Goal: Task Accomplishment & Management: Manage account settings

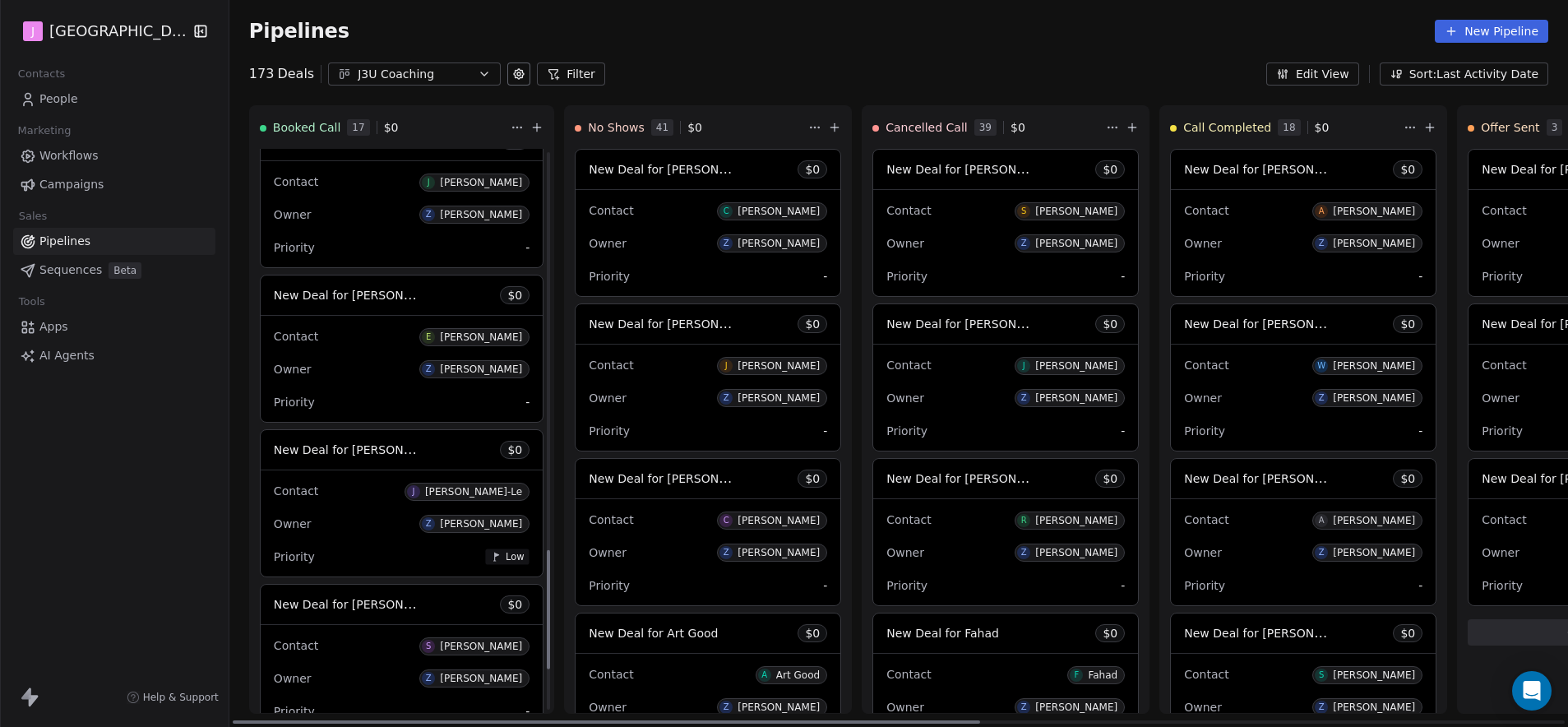
scroll to position [2078, 0]
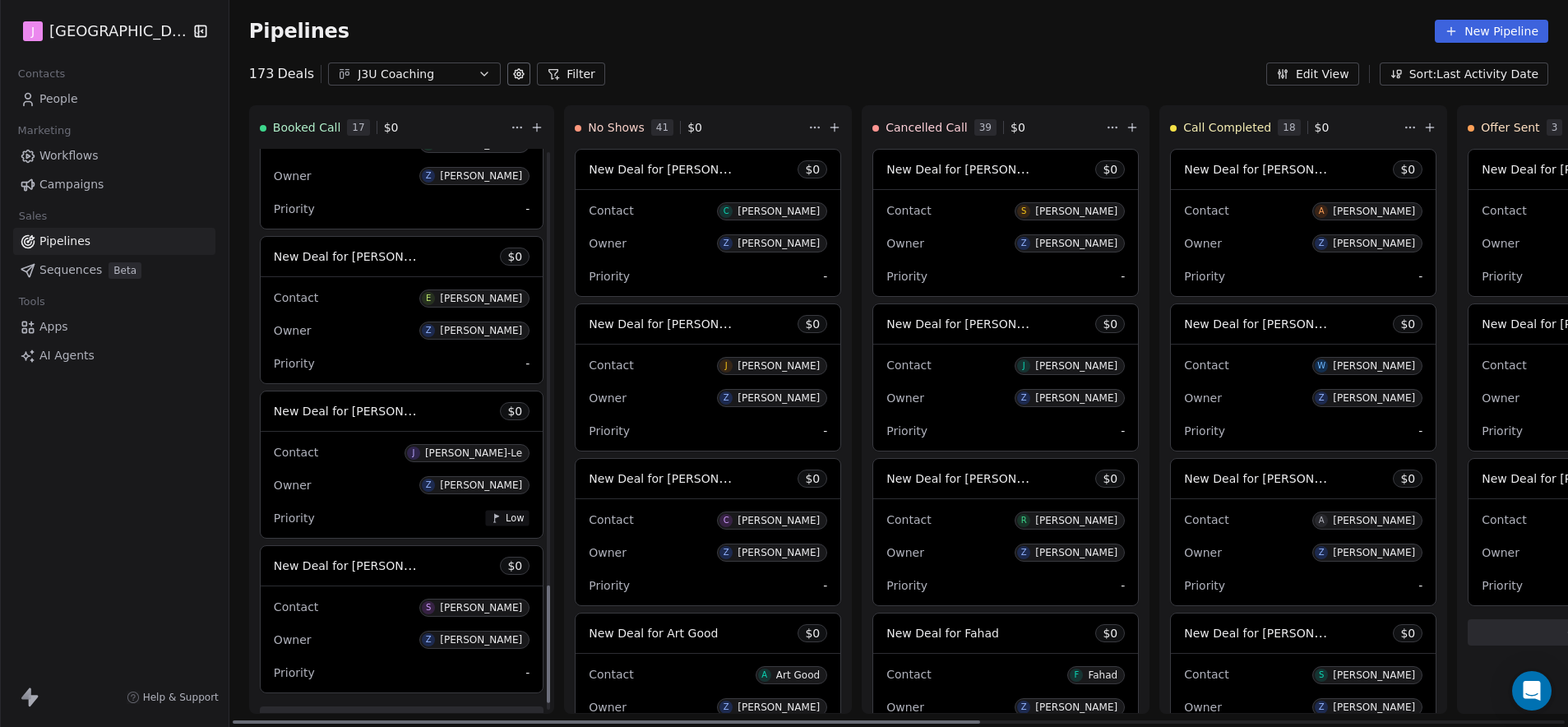
click at [397, 408] on span "New Deal for [PERSON_NAME]-Le" at bounding box center [369, 410] width 191 height 16
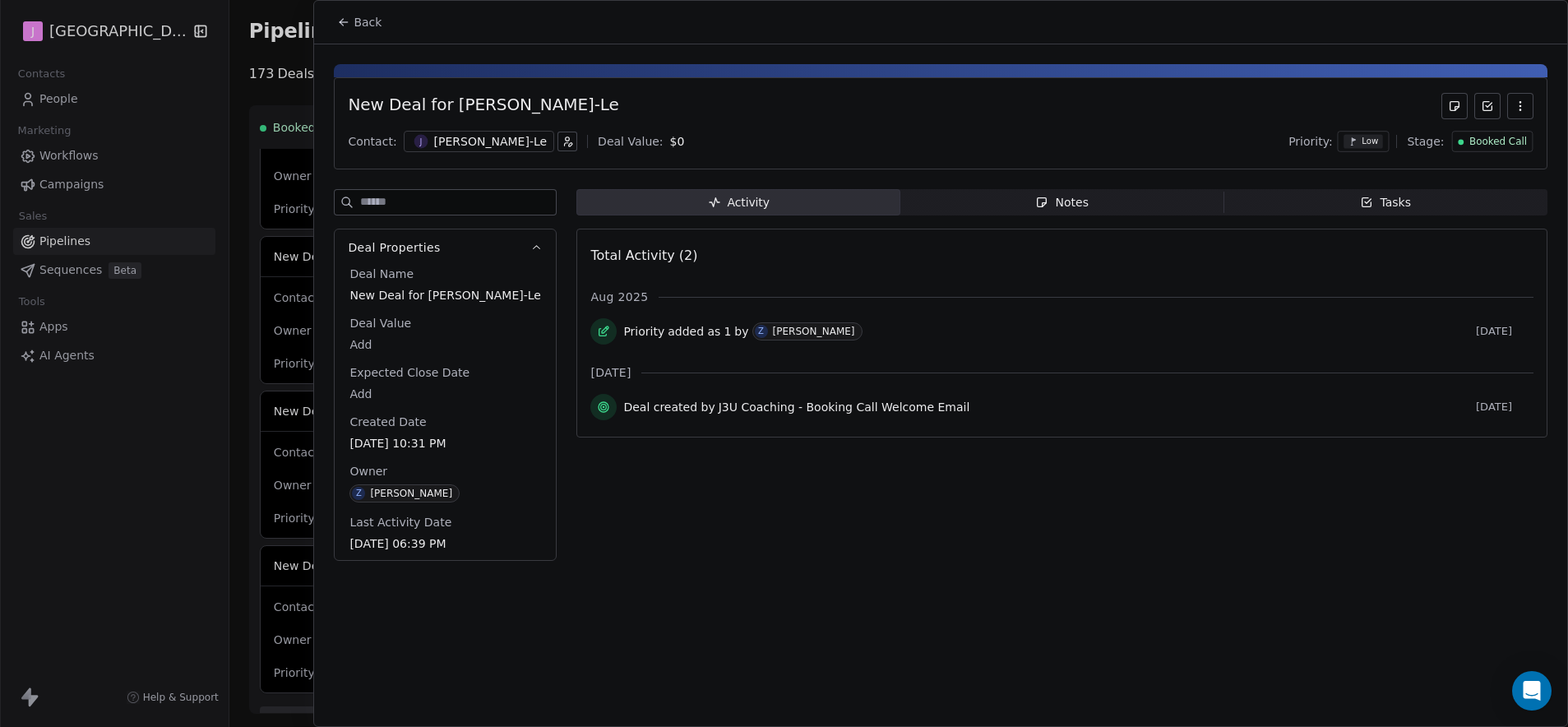
click at [1484, 145] on span "Booked Call" at bounding box center [1498, 141] width 58 height 14
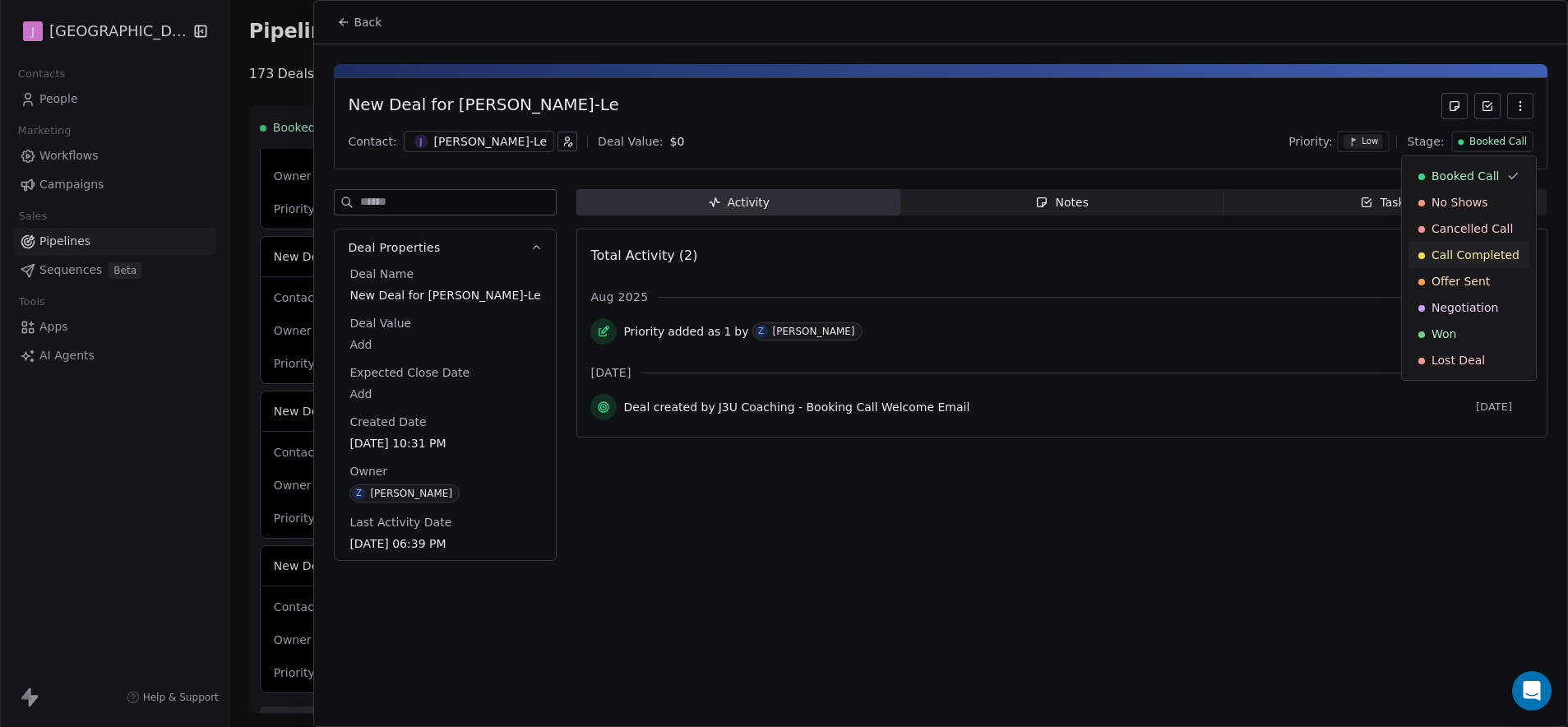
click at [1465, 262] on span "Call Completed" at bounding box center [1475, 255] width 88 height 17
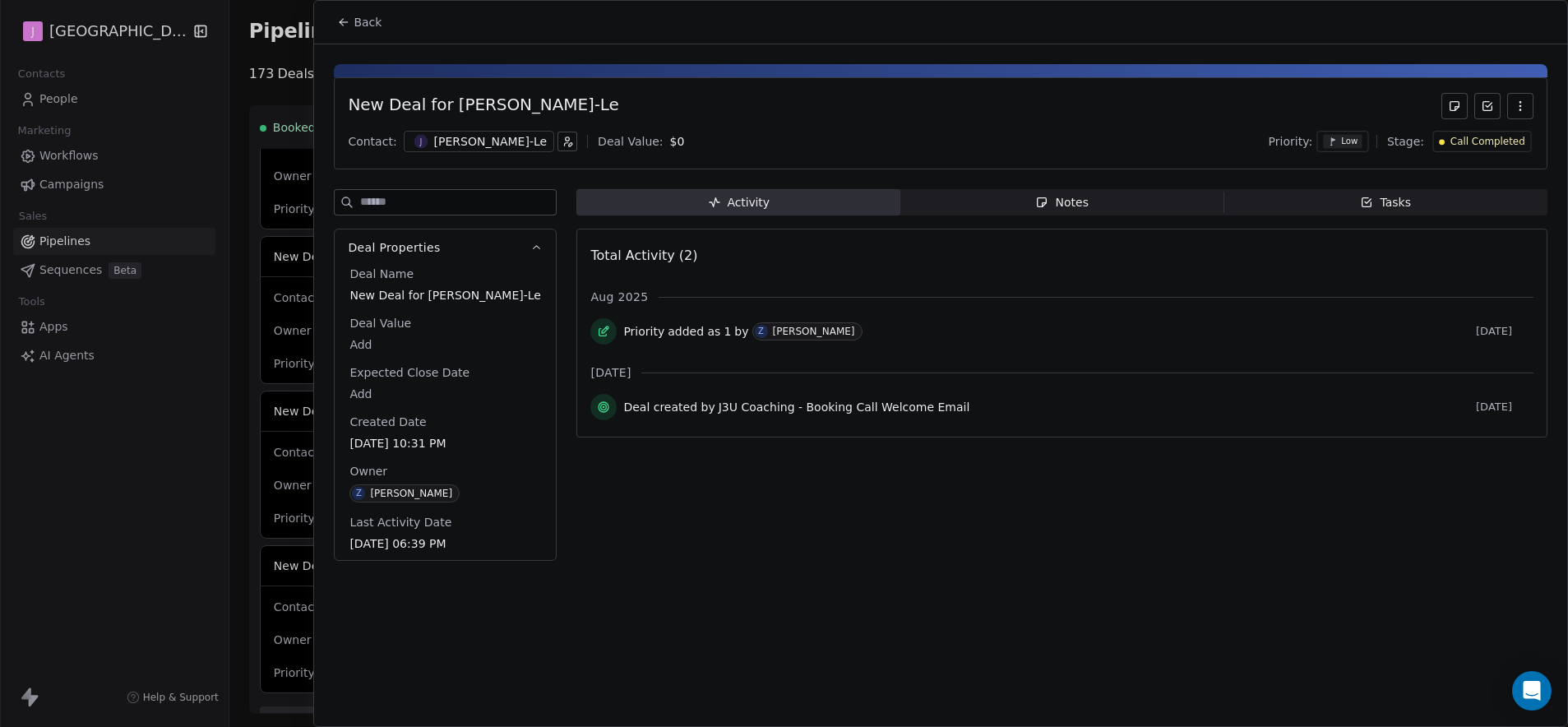
click at [352, 17] on button "Back" at bounding box center [359, 22] width 64 height 29
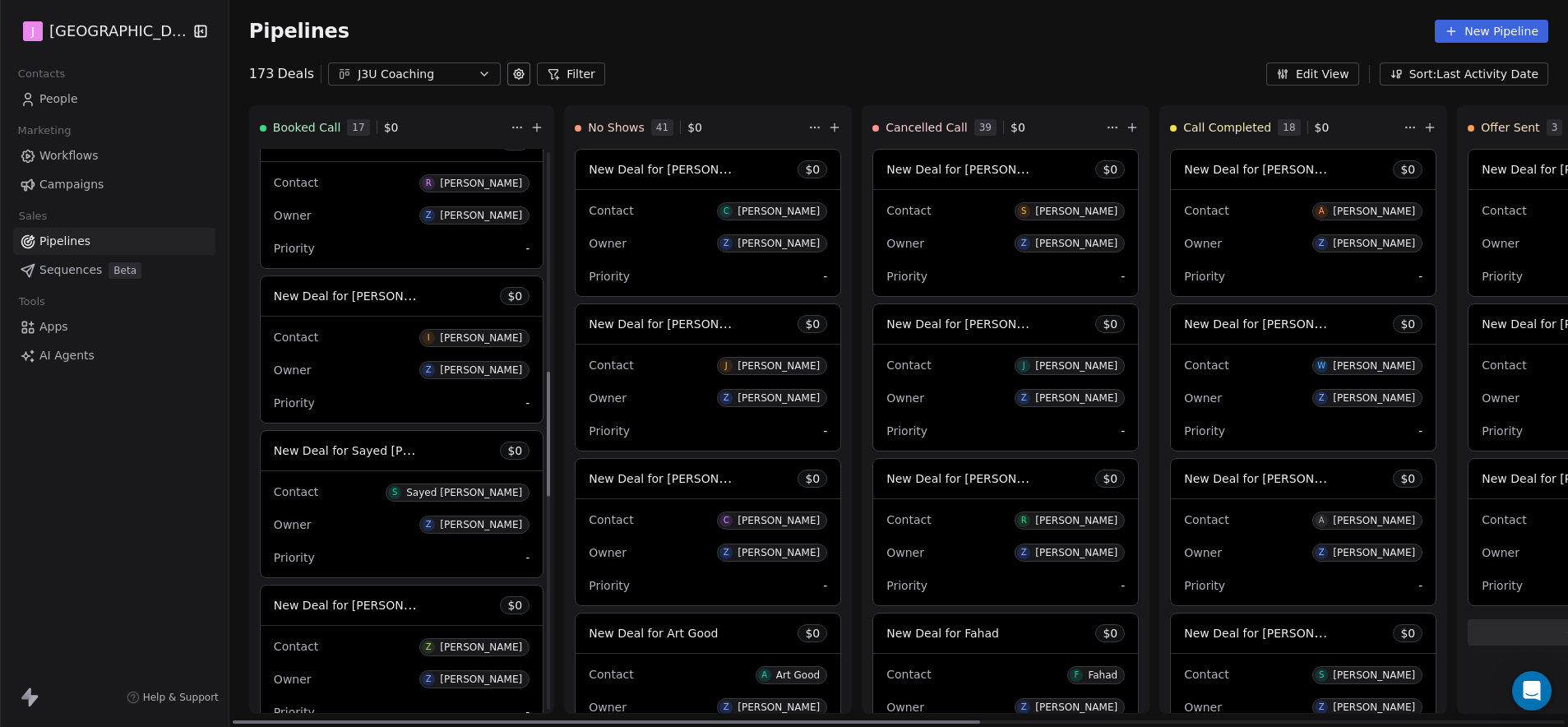
scroll to position [1270, 0]
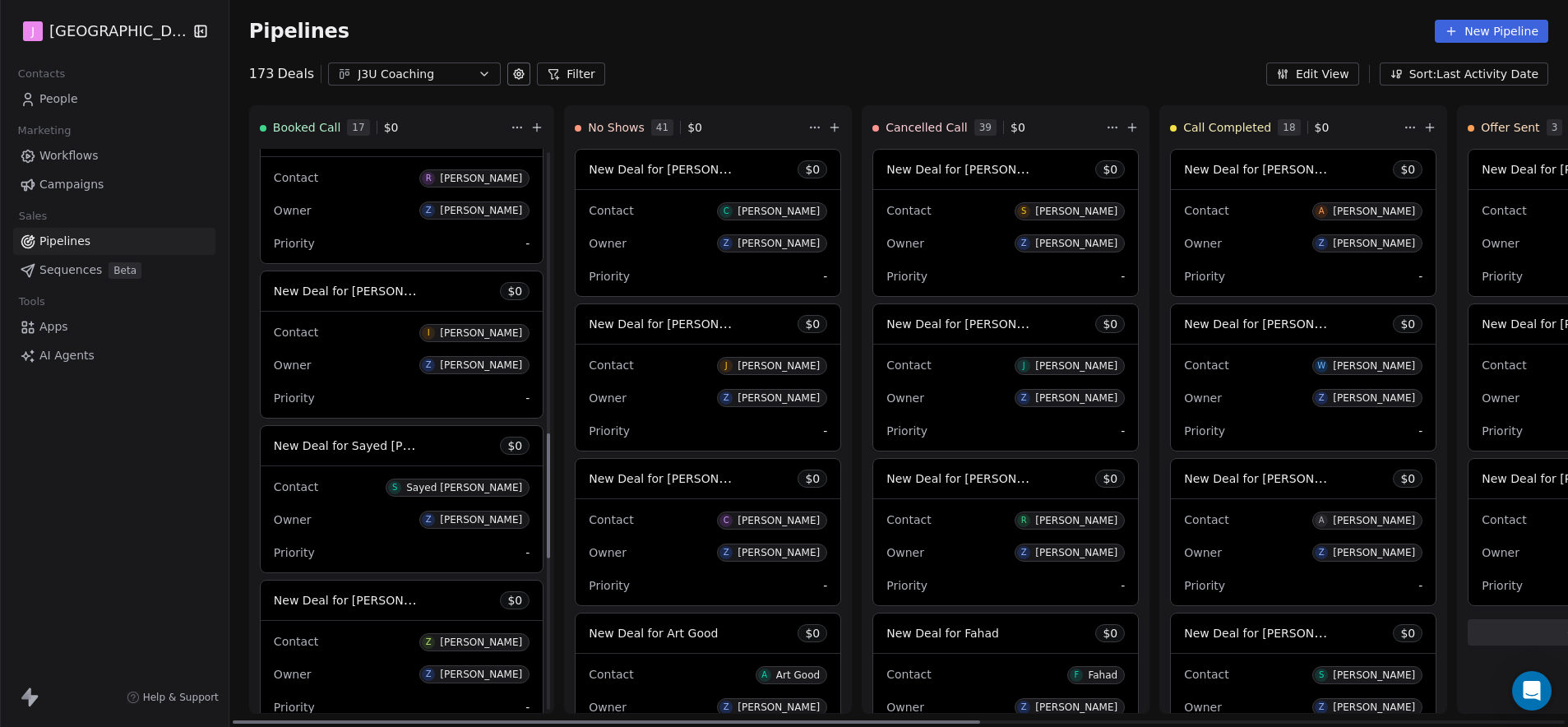
click at [388, 450] on span "New Deal for Sayed [PERSON_NAME]" at bounding box center [380, 445] width 213 height 16
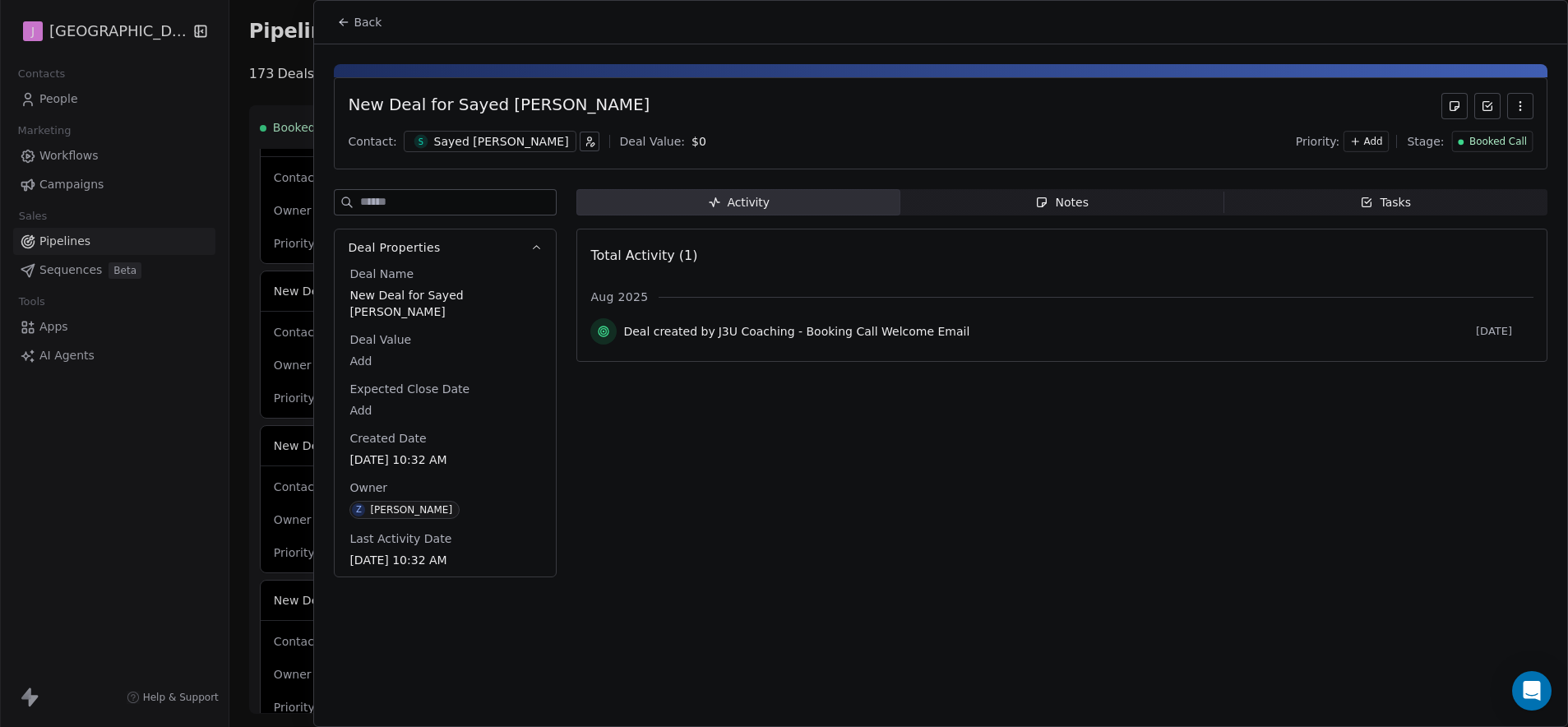
click at [1495, 140] on span "Booked Call" at bounding box center [1498, 141] width 58 height 14
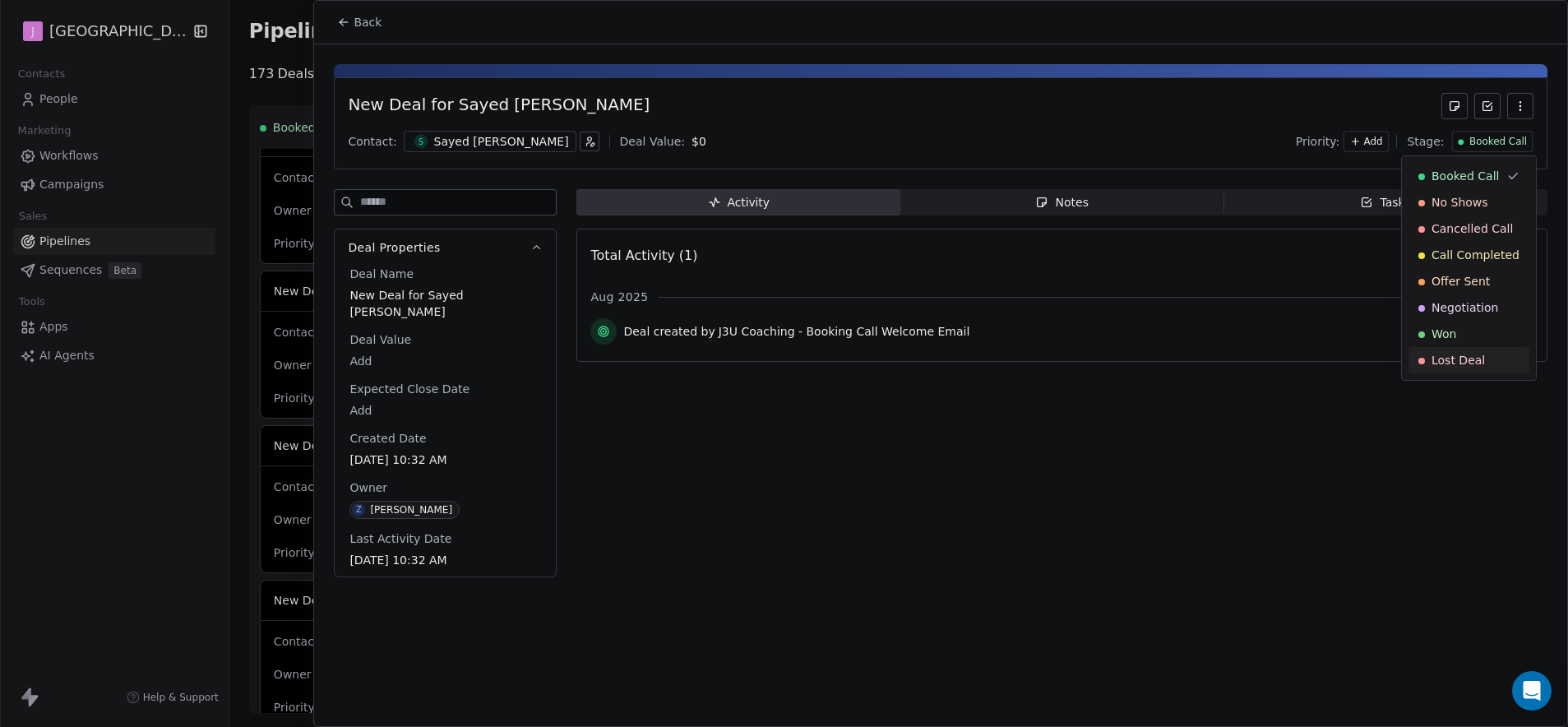
click at [1461, 362] on span "Lost Deal" at bounding box center [1459, 360] width 53 height 17
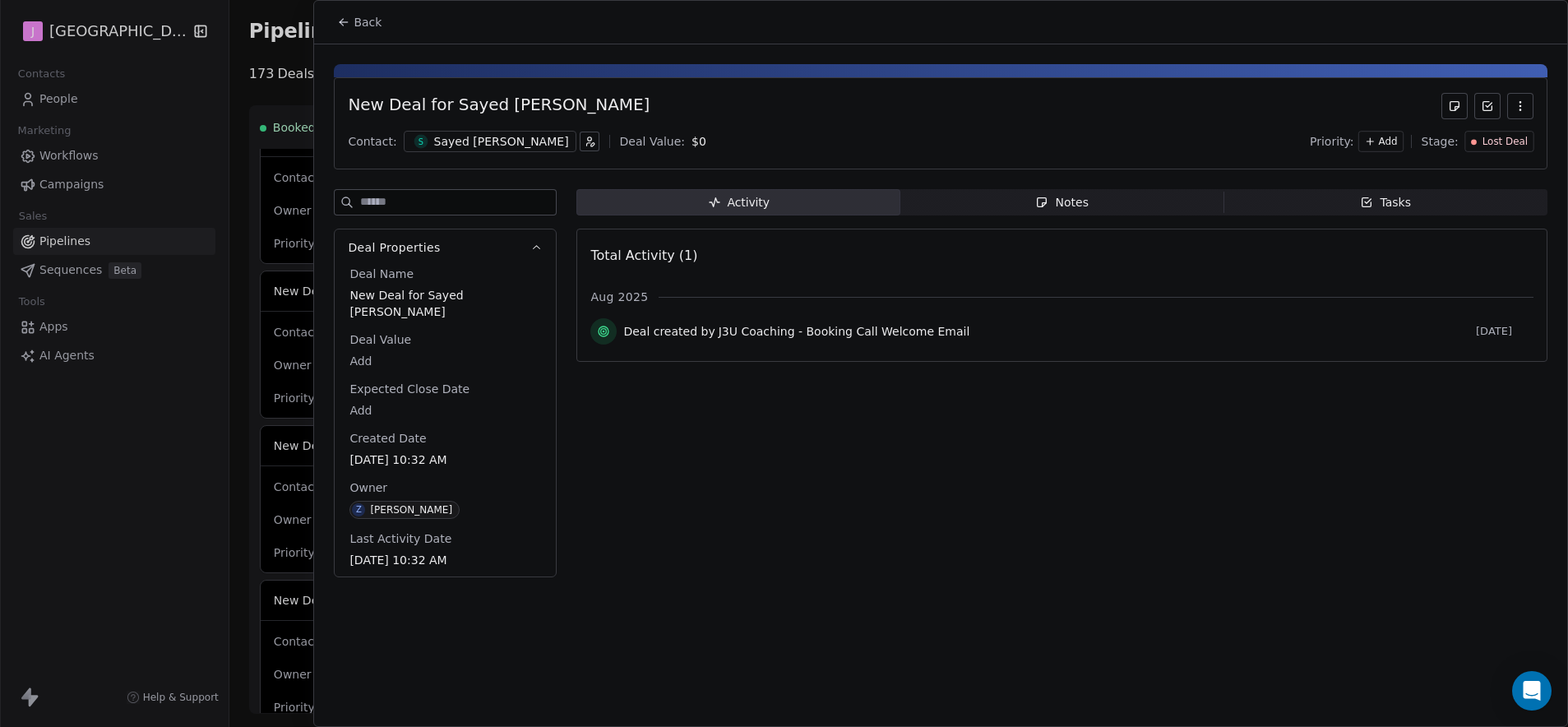
click at [359, 21] on span "Back" at bounding box center [367, 23] width 28 height 17
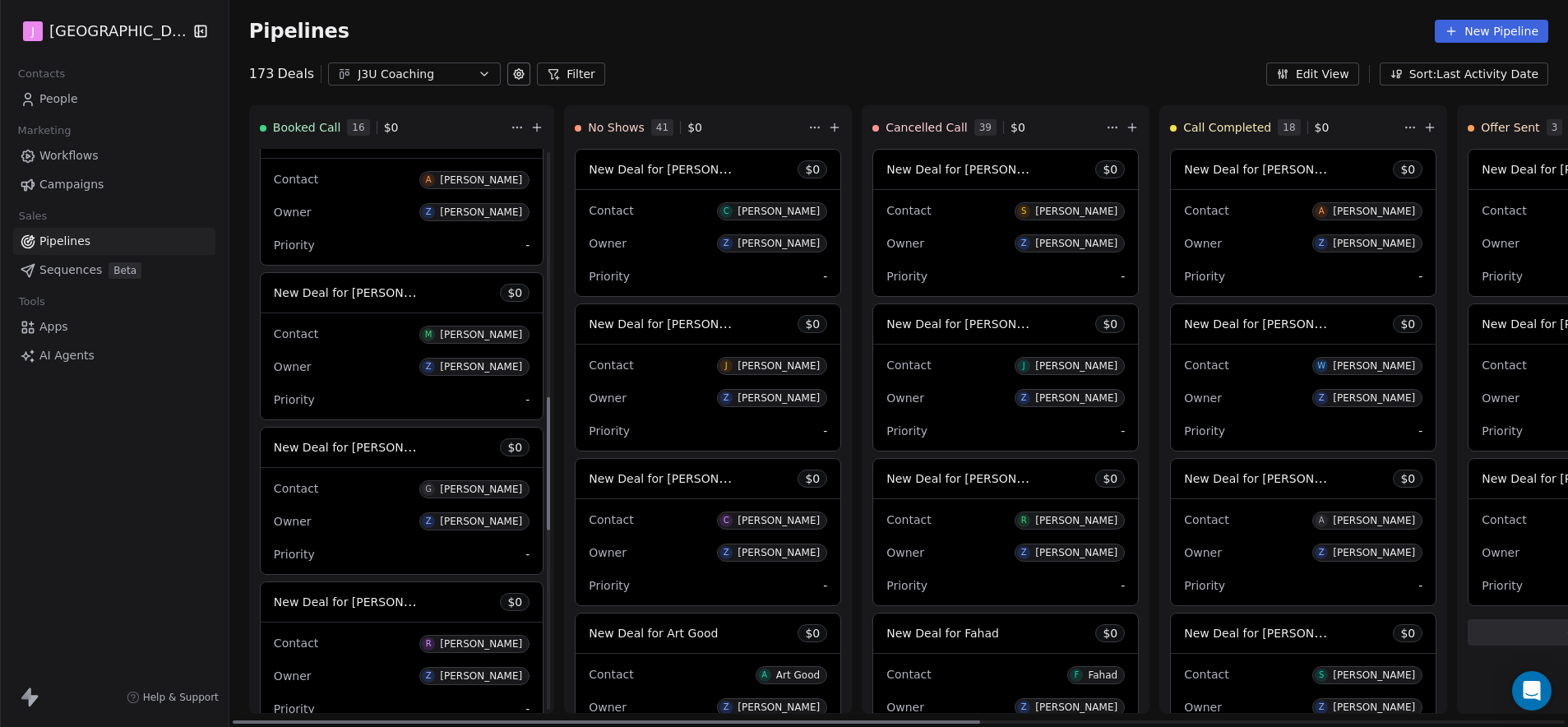
scroll to position [768, 0]
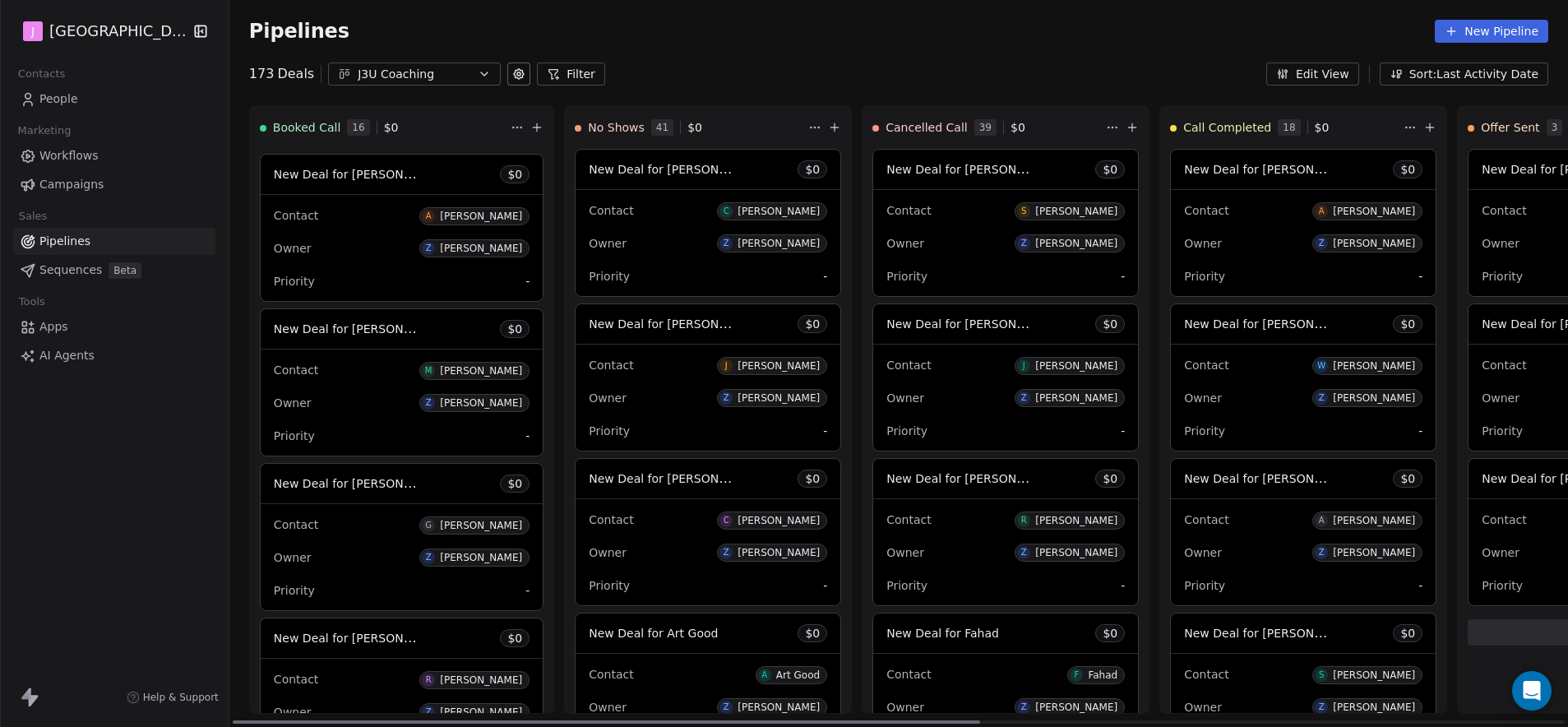
click at [358, 330] on span "New Deal for [PERSON_NAME]" at bounding box center [361, 328] width 174 height 16
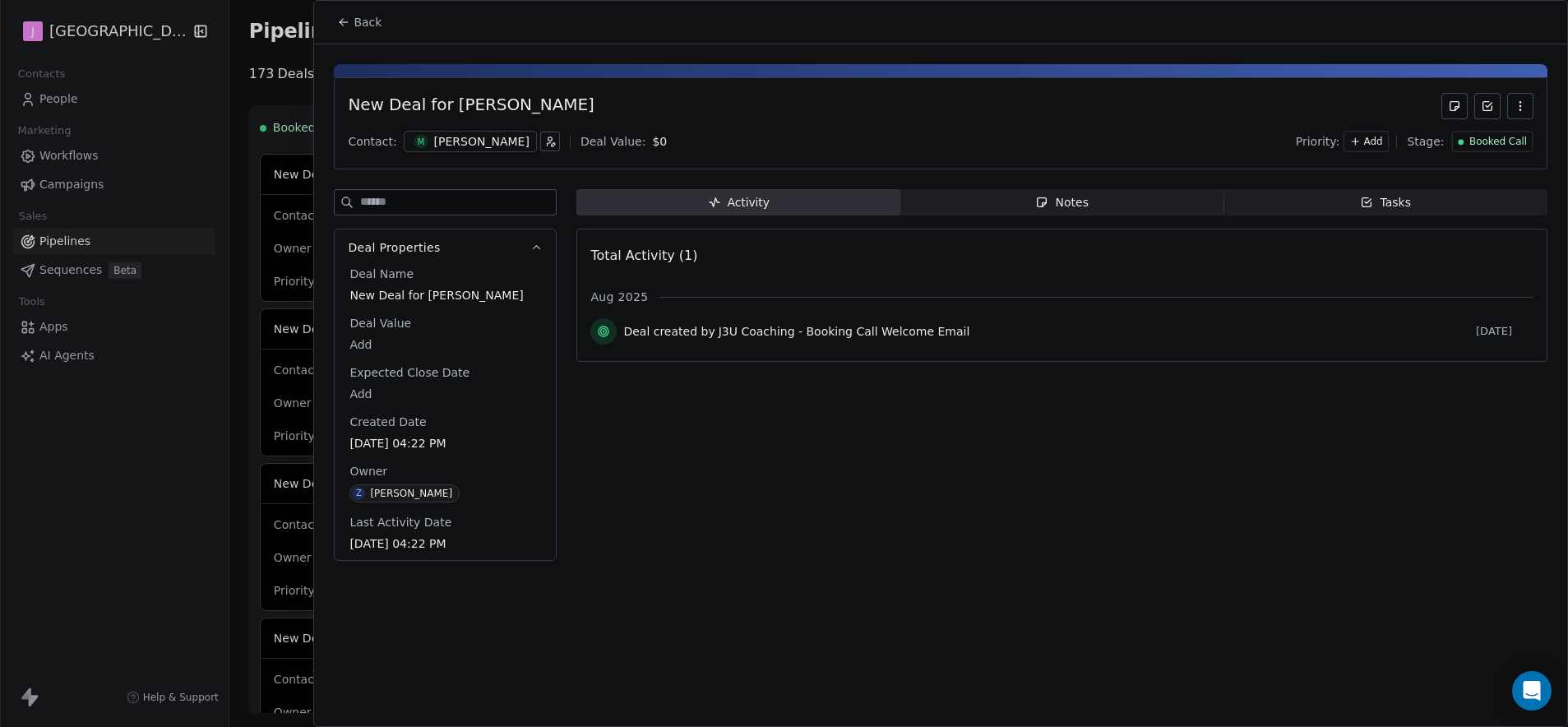
click at [1491, 138] on span "Booked Call" at bounding box center [1498, 141] width 58 height 14
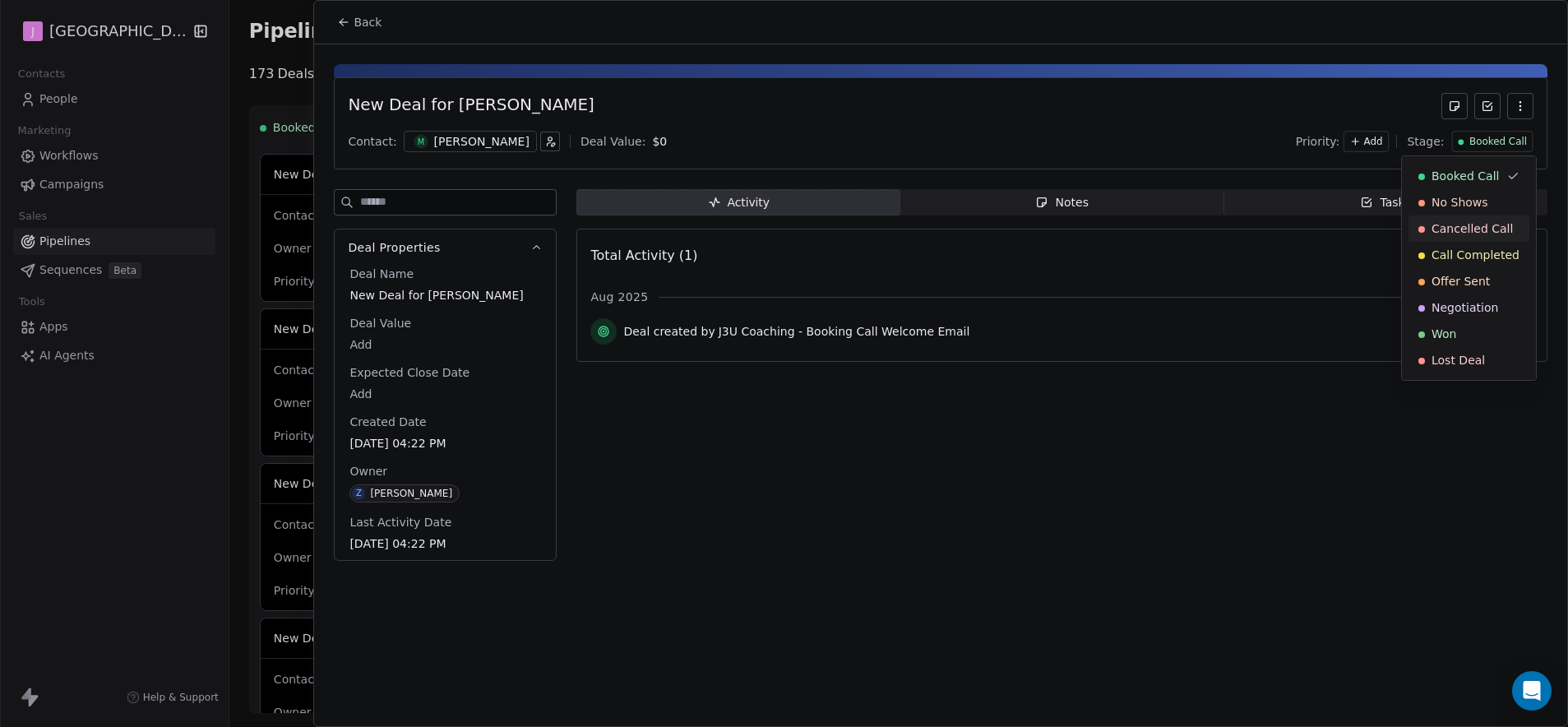
click at [1487, 227] on span "Cancelled Call" at bounding box center [1472, 229] width 81 height 17
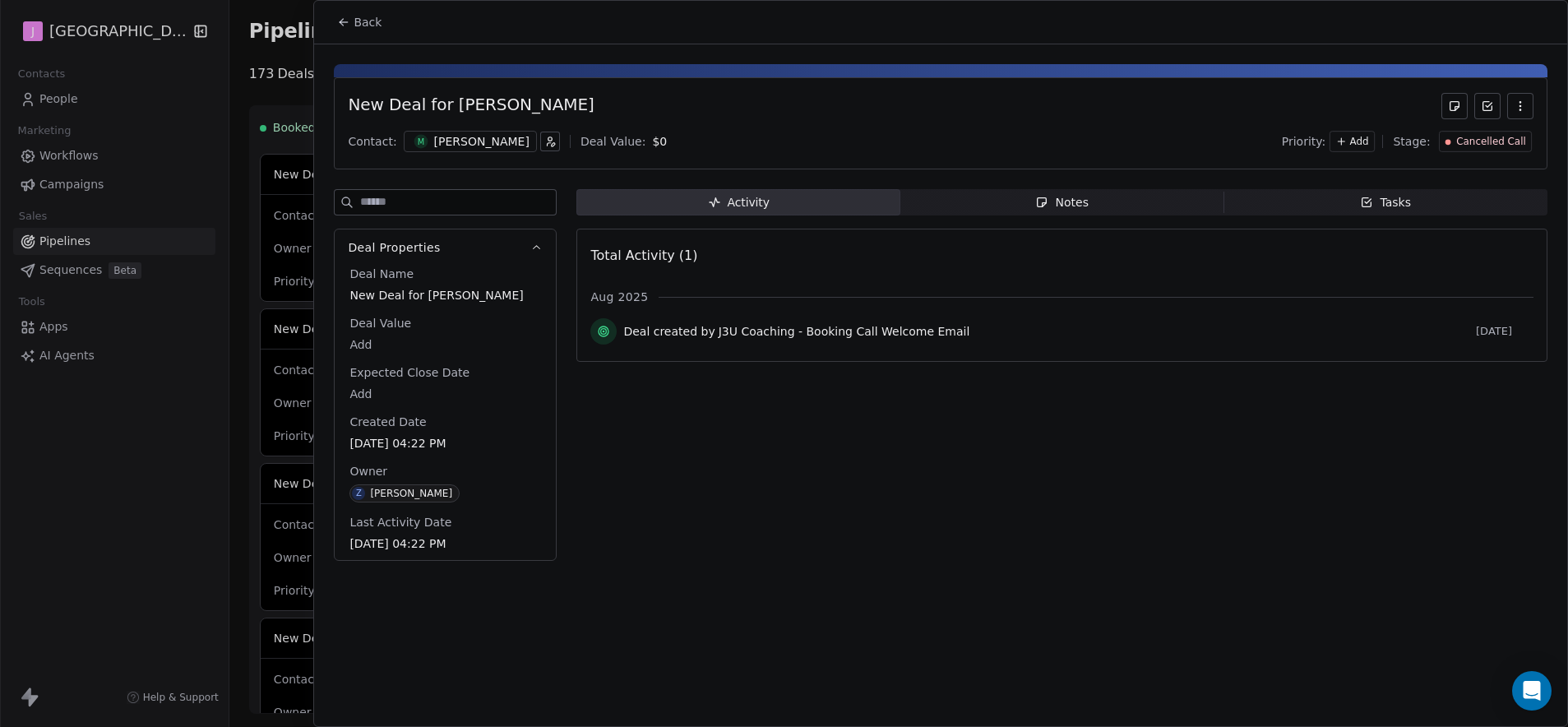
click at [338, 17] on icon at bounding box center [344, 23] width 13 height 13
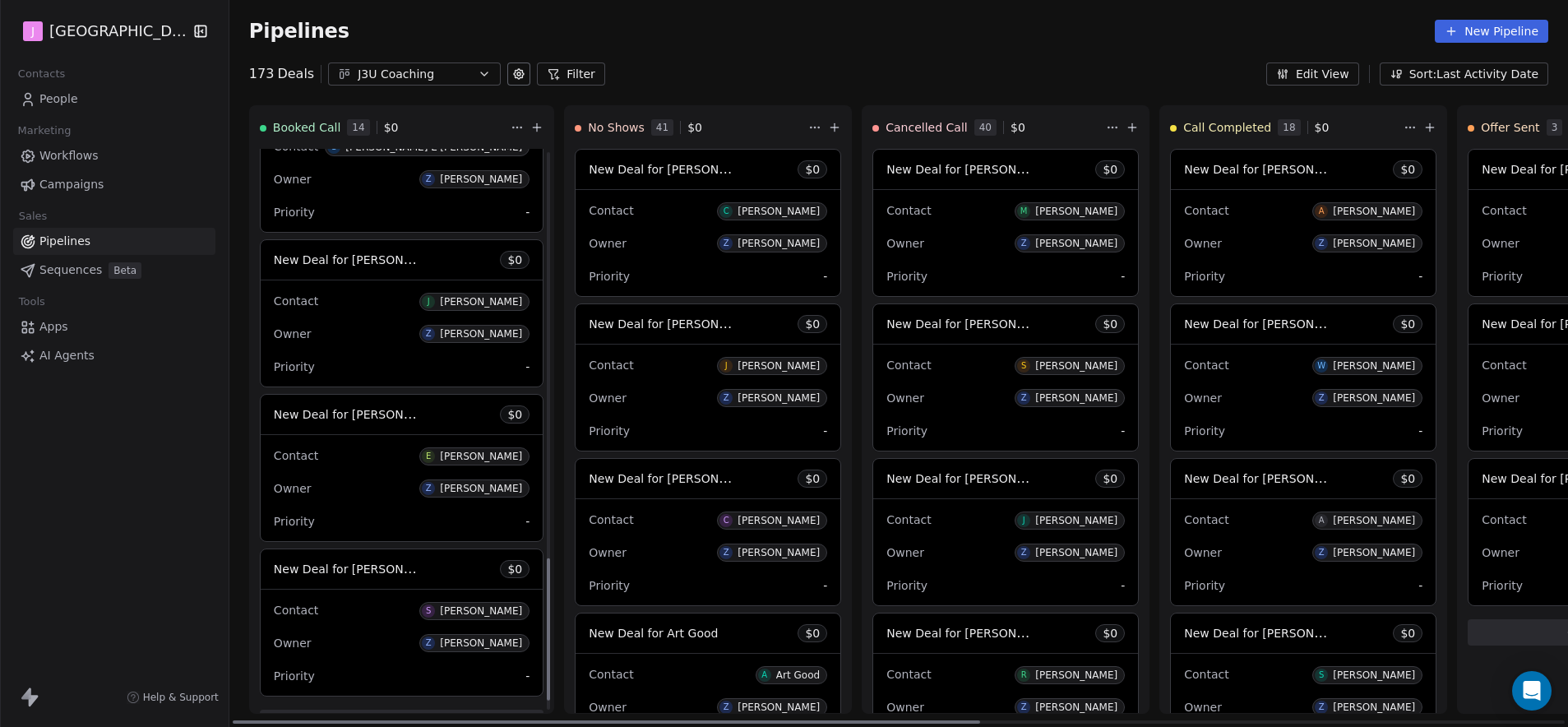
scroll to position [1647, 0]
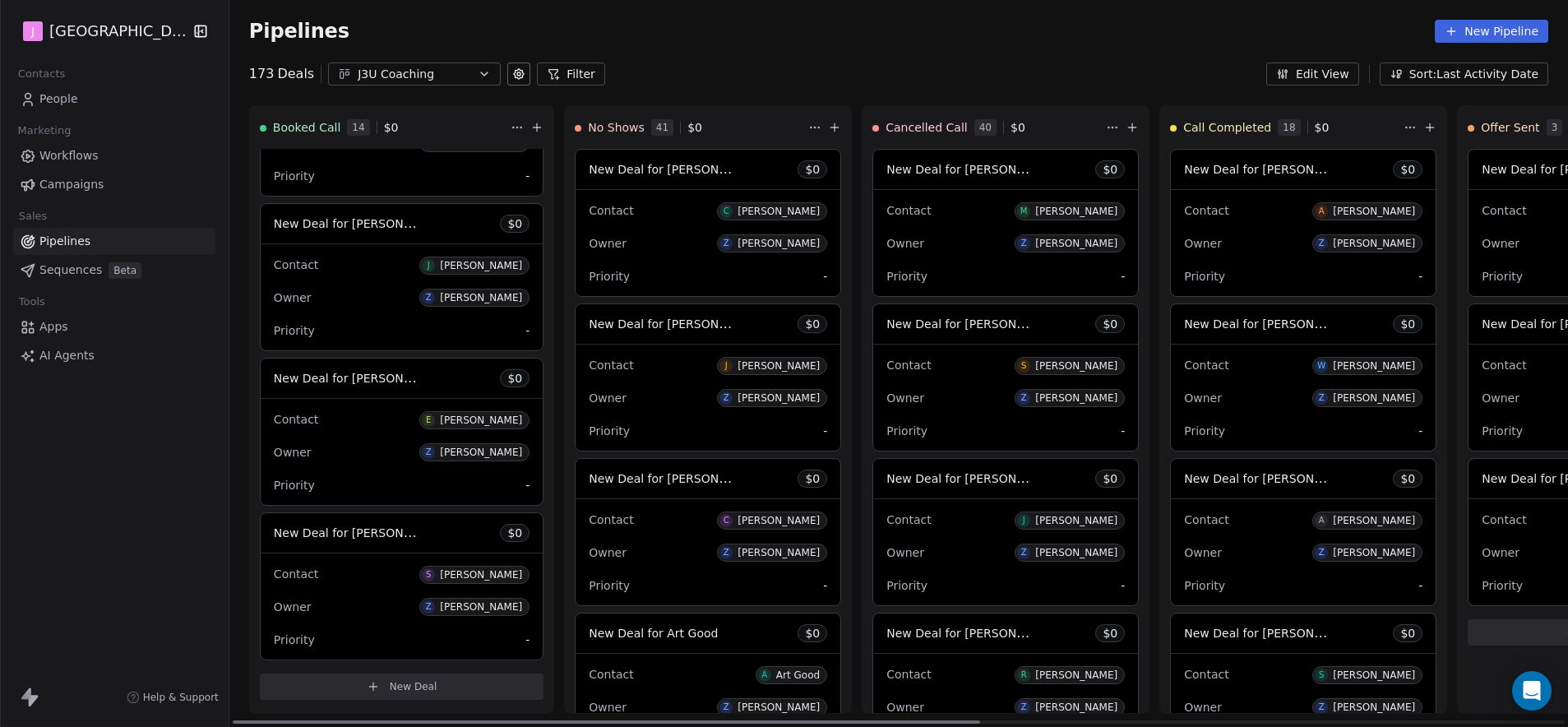
click at [977, 328] on span "New Deal for [PERSON_NAME]" at bounding box center [973, 323] width 174 height 16
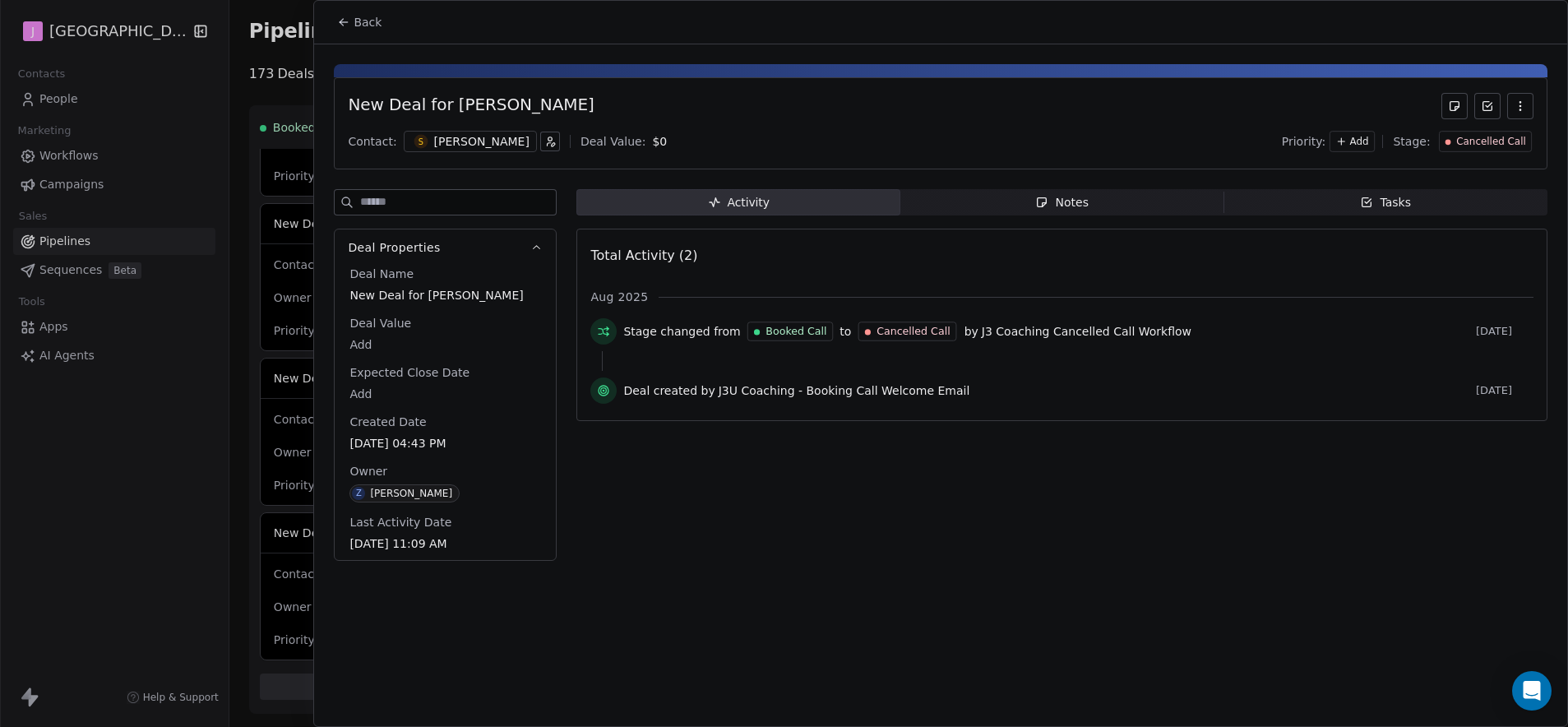
click at [1502, 145] on span "Cancelled Call" at bounding box center [1490, 141] width 69 height 14
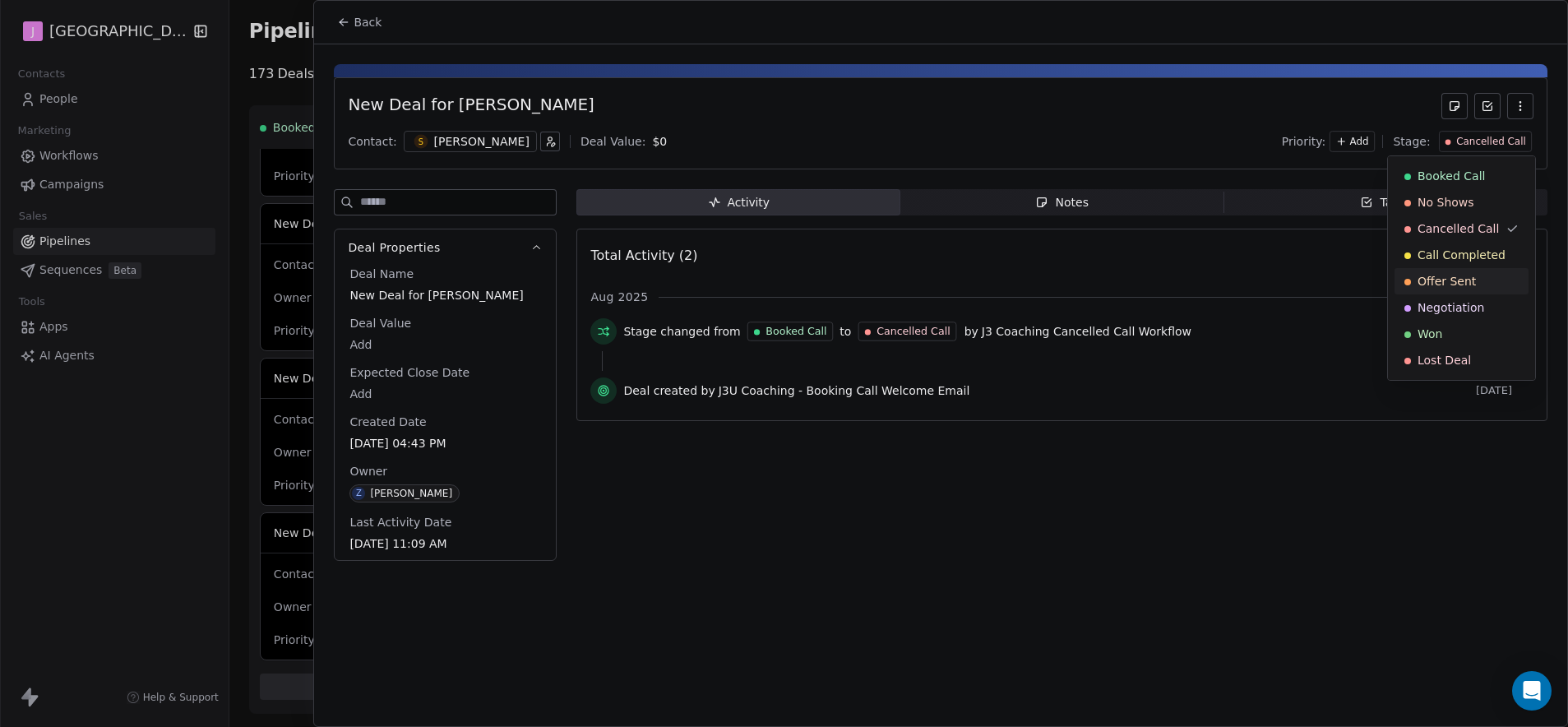
click at [1460, 268] on div "Offer Sent" at bounding box center [1462, 282] width 134 height 27
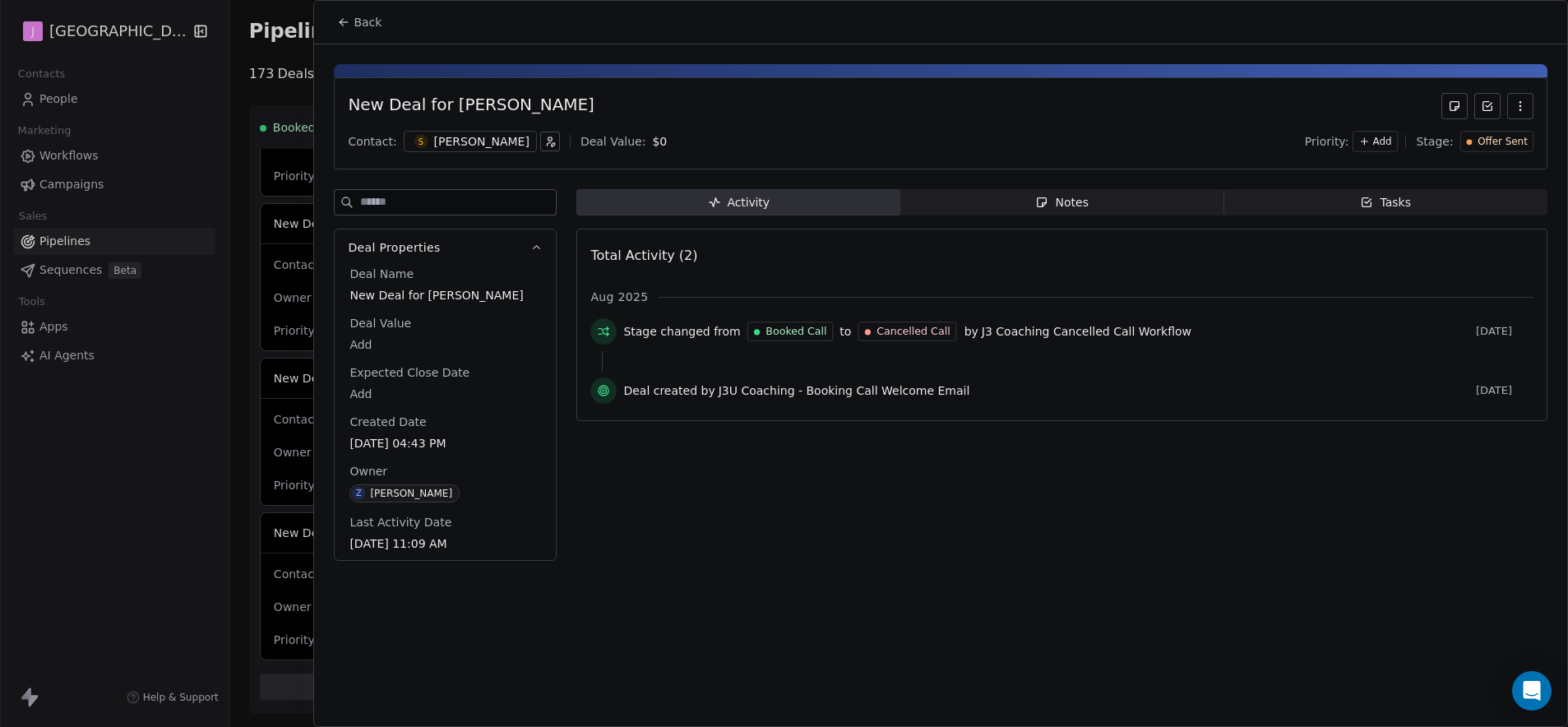
click at [1491, 135] on span "Offer Sent" at bounding box center [1503, 141] width 50 height 14
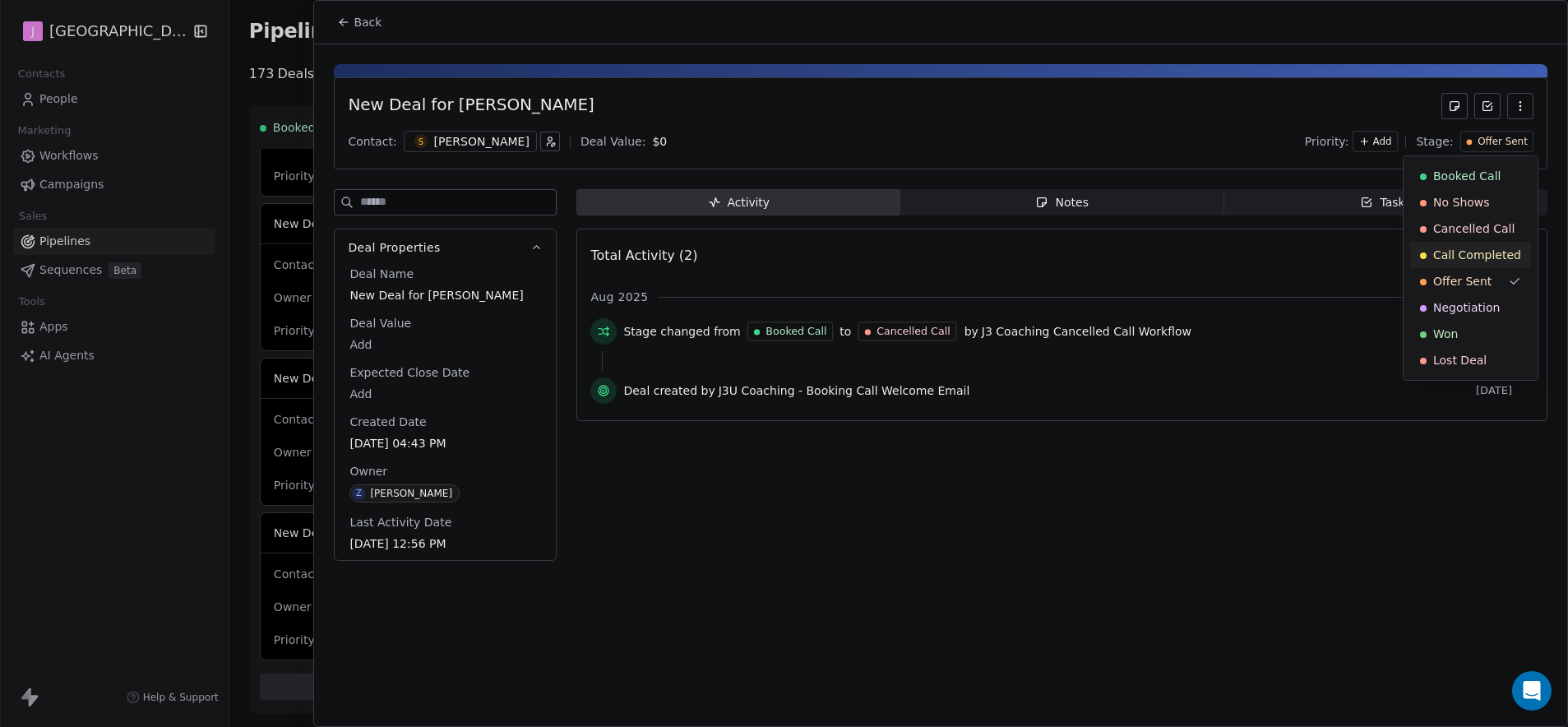
click at [1475, 241] on div "Call Completed" at bounding box center [1470, 255] width 121 height 27
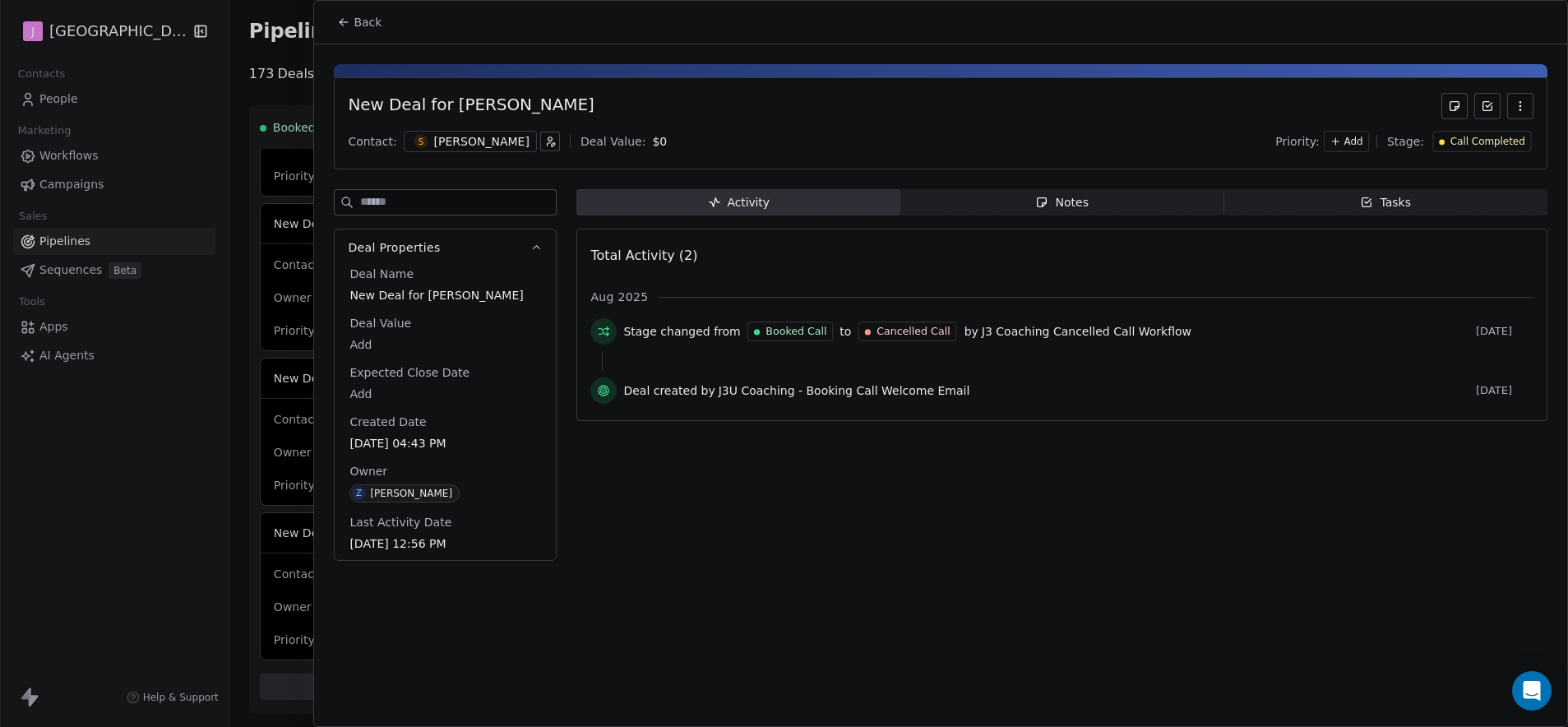
click at [1191, 216] on div "Activity Activity Notes Notes Tasks Tasks Total Activity (2) [DATE] Stage chang…" at bounding box center [1062, 379] width 972 height 382
click at [1025, 193] on span "Notes Notes" at bounding box center [1063, 202] width 324 height 27
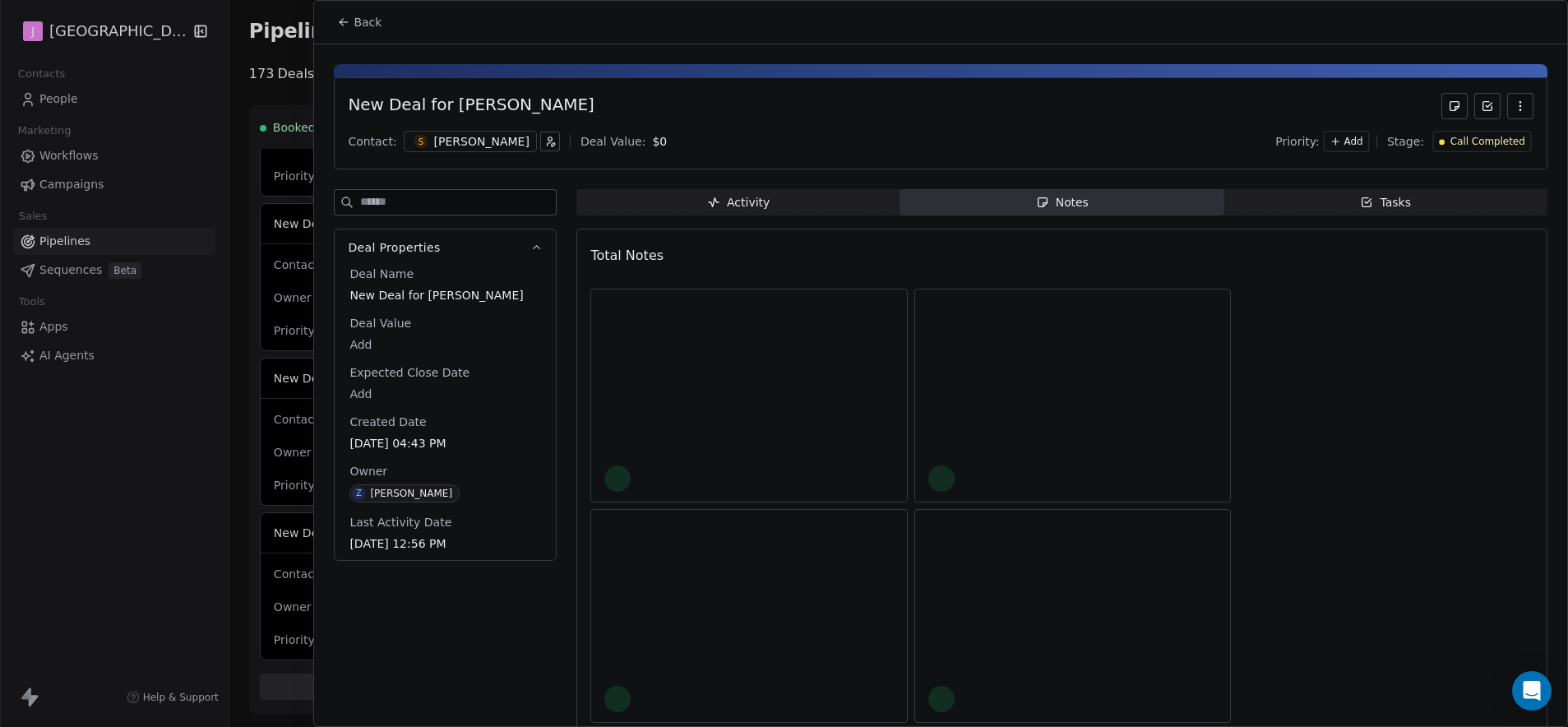
click at [1001, 196] on span "Notes Notes" at bounding box center [1063, 202] width 324 height 27
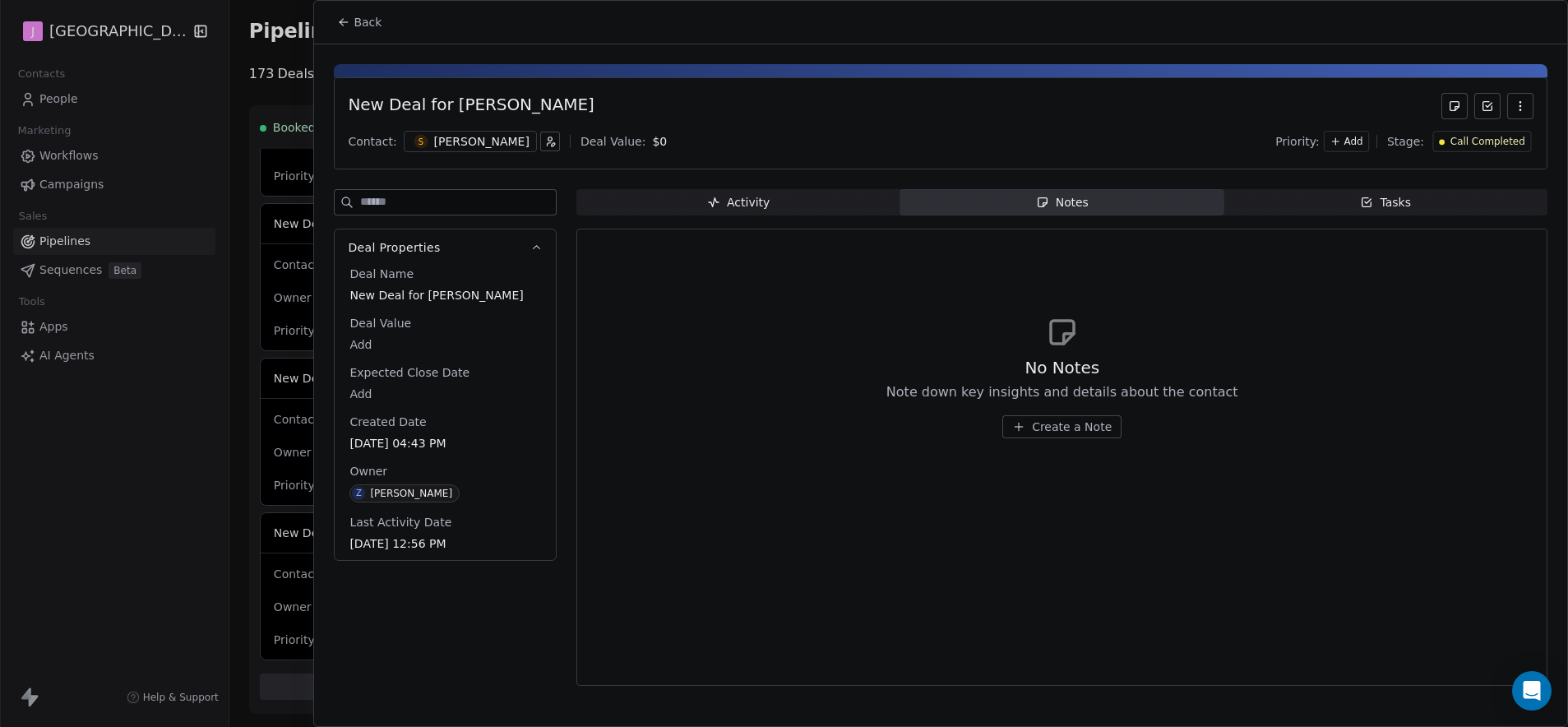
click at [1029, 415] on button "Create a Note" at bounding box center [1062, 427] width 119 height 23
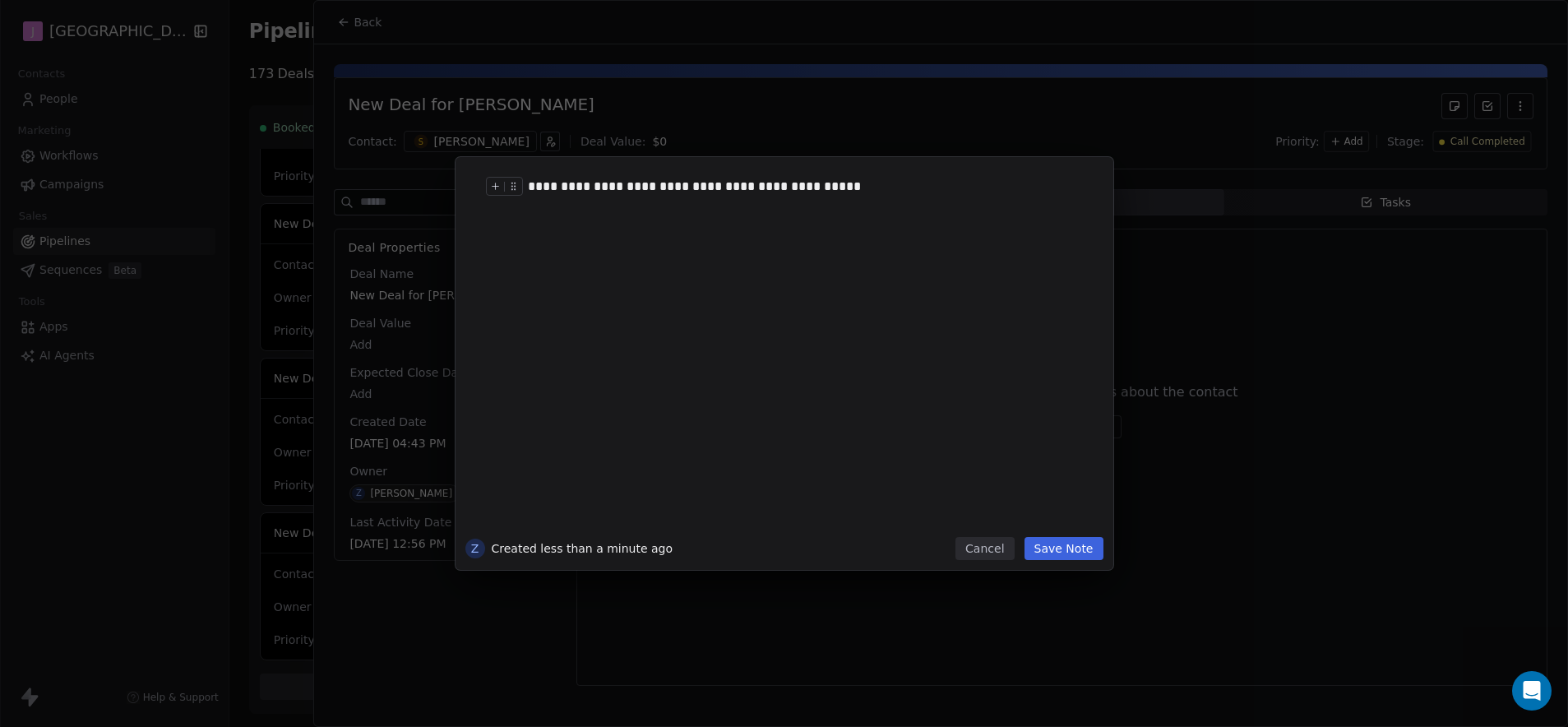
click at [724, 191] on div "**********" at bounding box center [803, 187] width 551 height 20
click at [725, 191] on div "**********" at bounding box center [803, 187] width 551 height 20
click at [1071, 547] on button "Save Note" at bounding box center [1064, 549] width 79 height 23
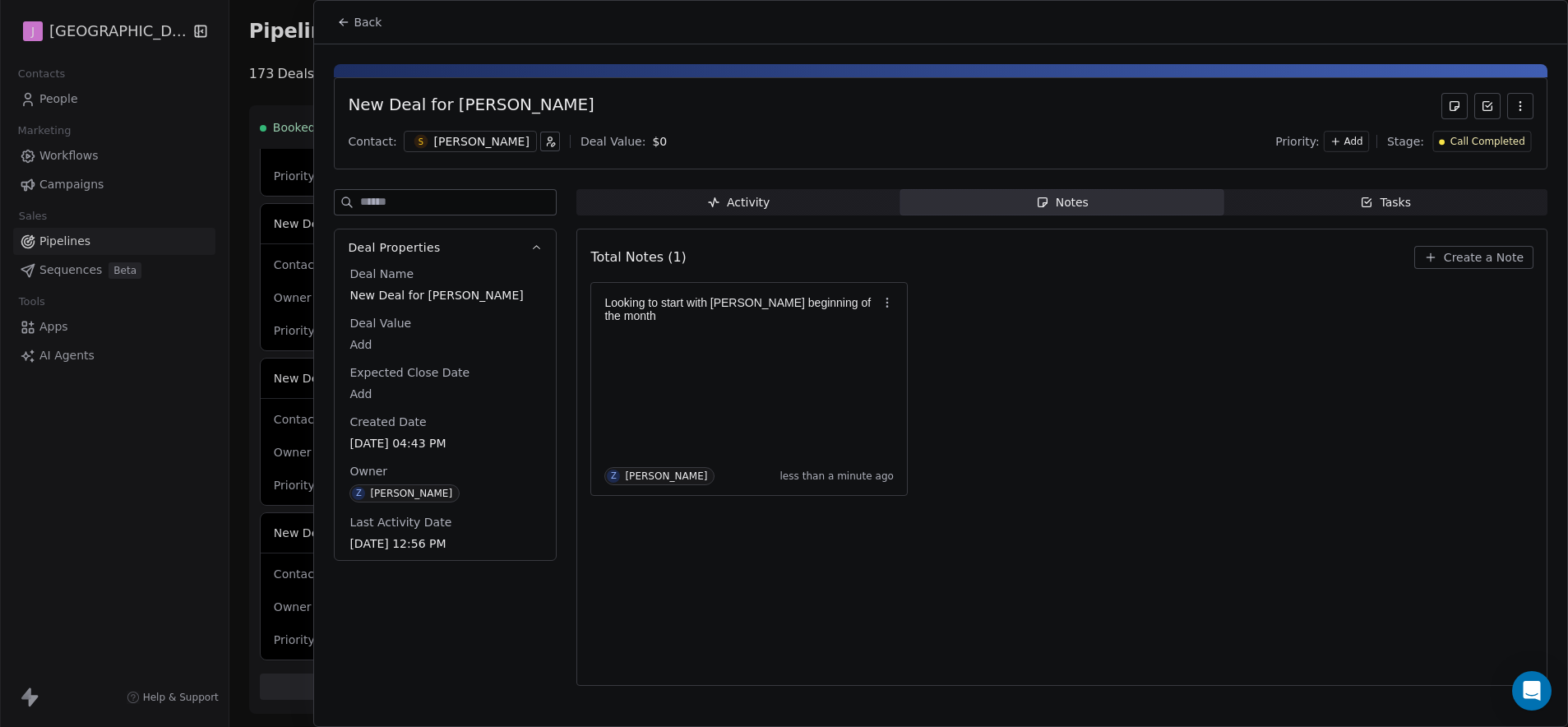
click at [341, 29] on button "Back" at bounding box center [359, 22] width 64 height 29
